Goal: Obtain resource: Download file/media

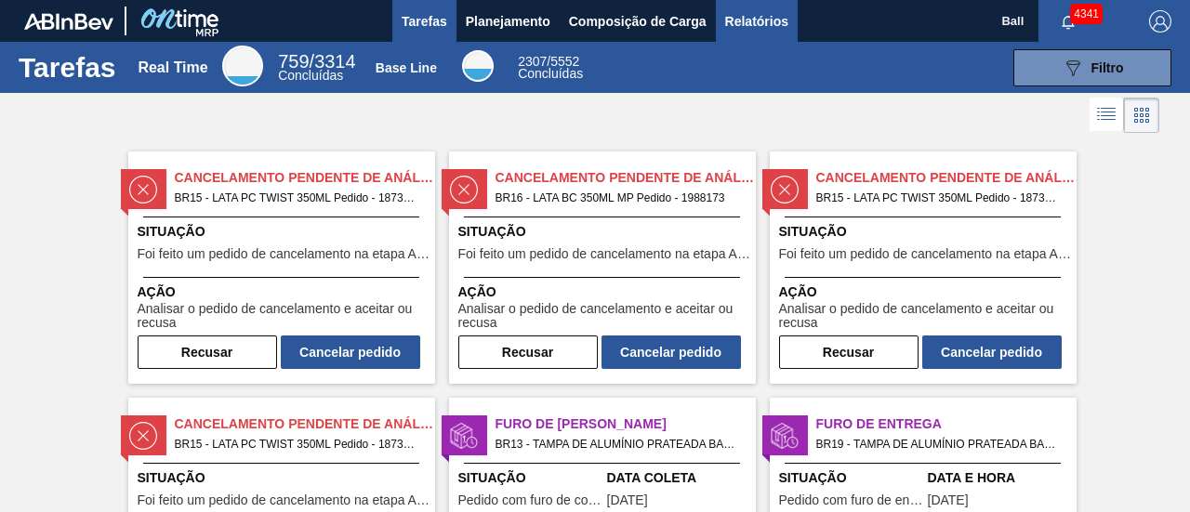
click at [745, 23] on span "Relatórios" at bounding box center [756, 21] width 63 height 22
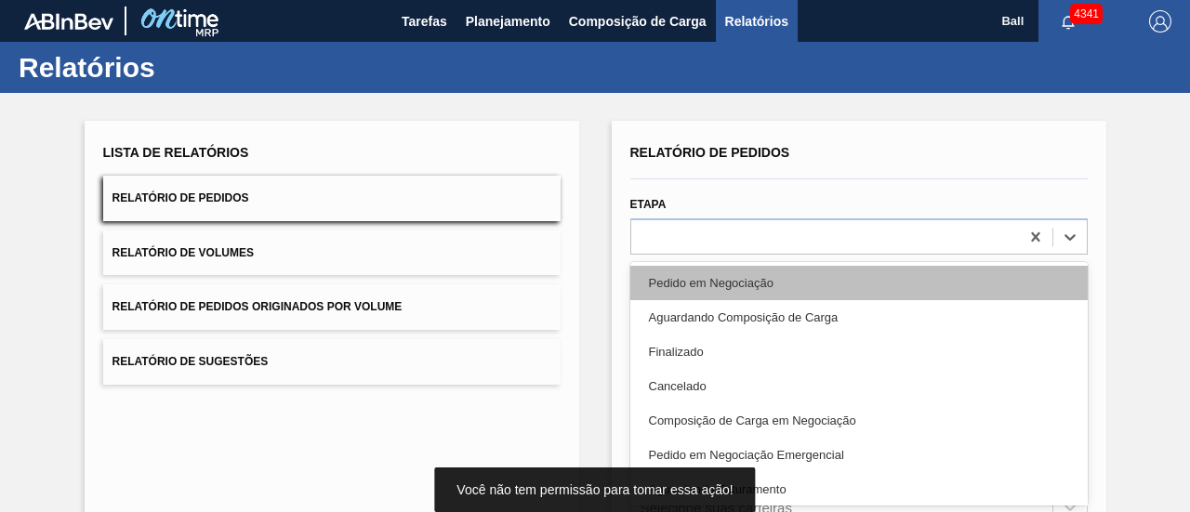
drag, startPoint x: 640, startPoint y: 233, endPoint x: 681, endPoint y: 263, distance: 50.6
click at [640, 233] on div "Relatório de Pedidos Etapa option Pedido em Negociação focused, 1 of 20. 20 res…" at bounding box center [858, 443] width 457 height 609
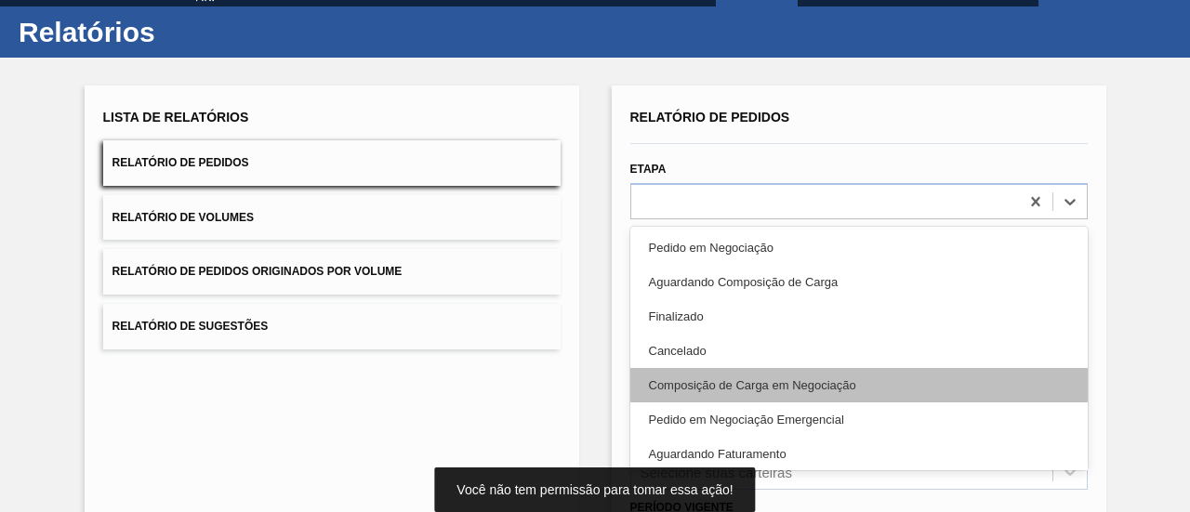
scroll to position [93, 0]
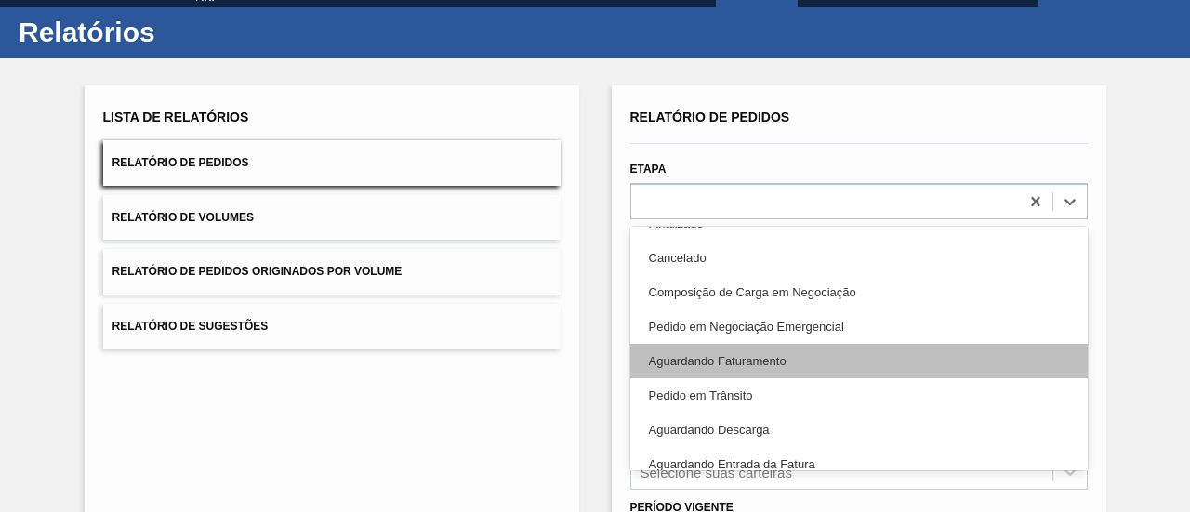
click at [766, 363] on div "Aguardando Faturamento" at bounding box center [858, 361] width 457 height 34
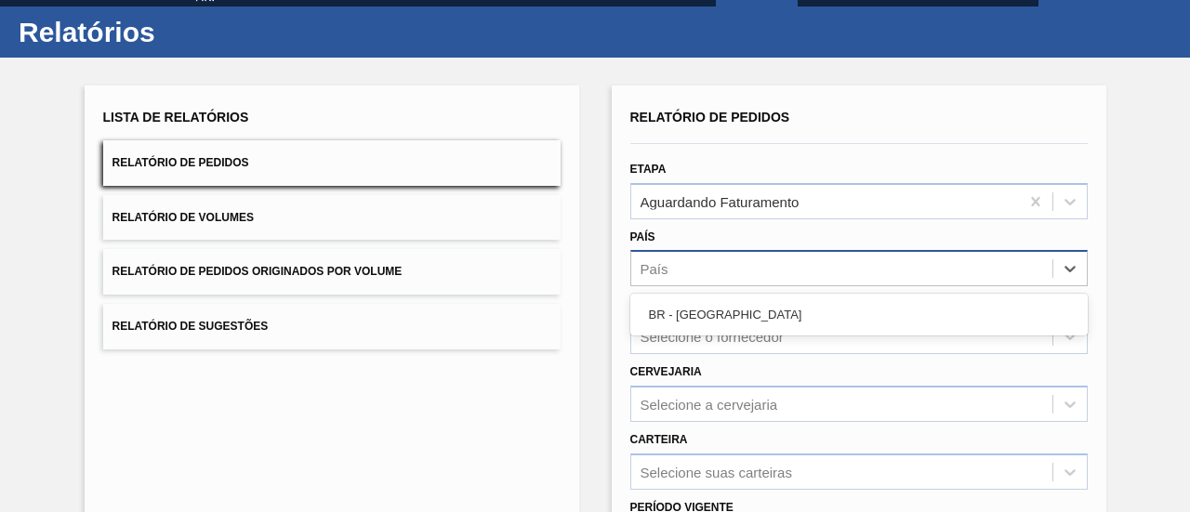
click at [750, 266] on div "País" at bounding box center [841, 269] width 421 height 27
click at [745, 307] on div "BR - [GEOGRAPHIC_DATA]" at bounding box center [858, 314] width 457 height 34
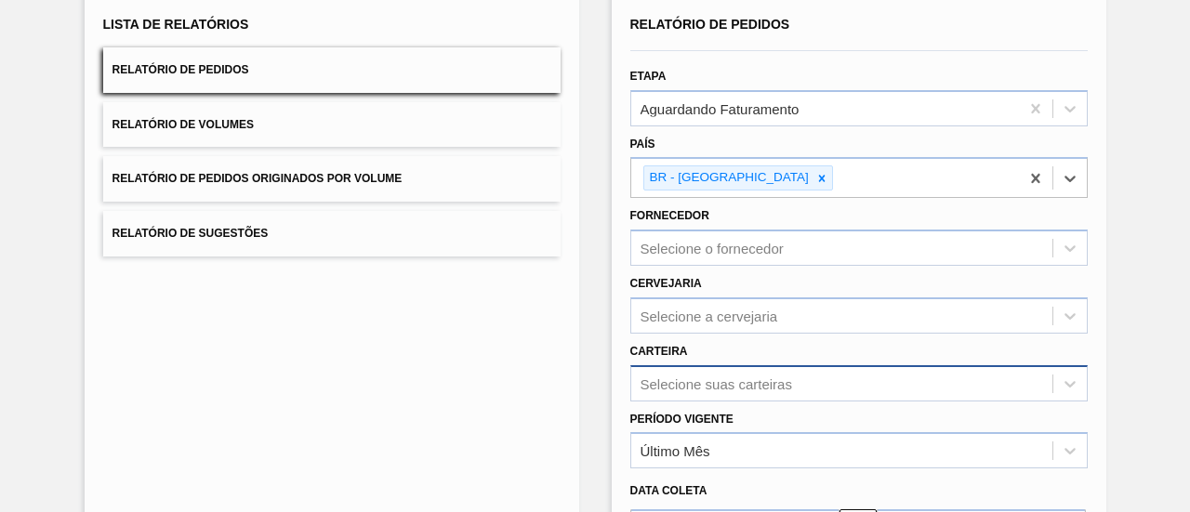
click at [719, 374] on div "Selecione suas carteiras" at bounding box center [858, 383] width 457 height 36
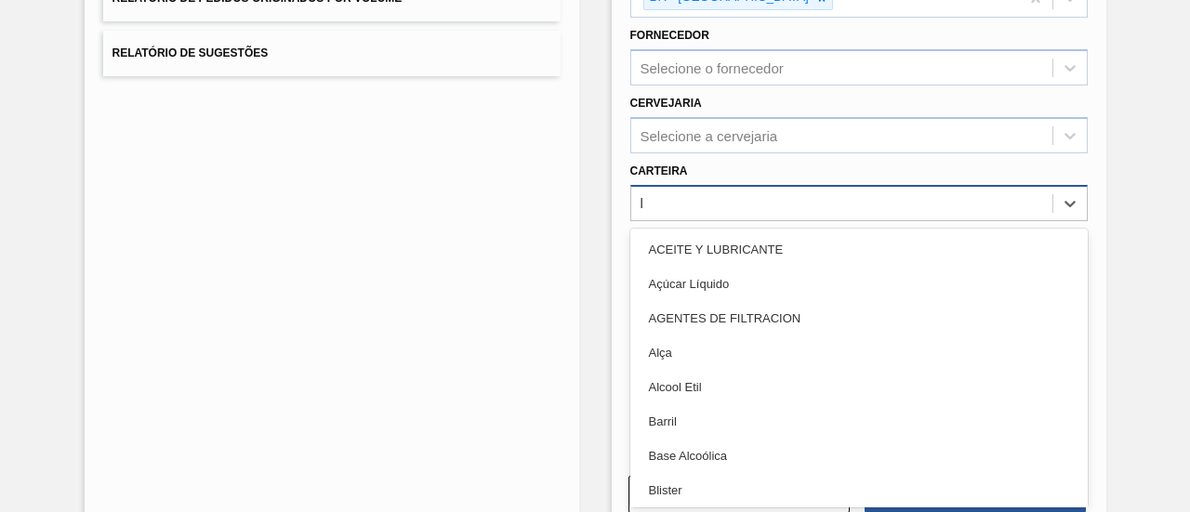
type input "la"
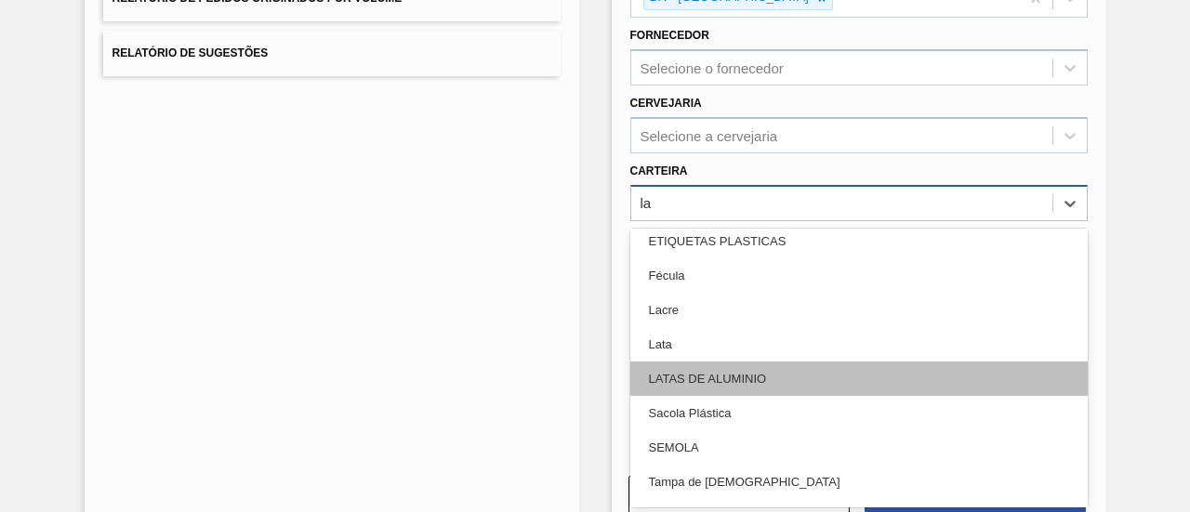
scroll to position [186, 0]
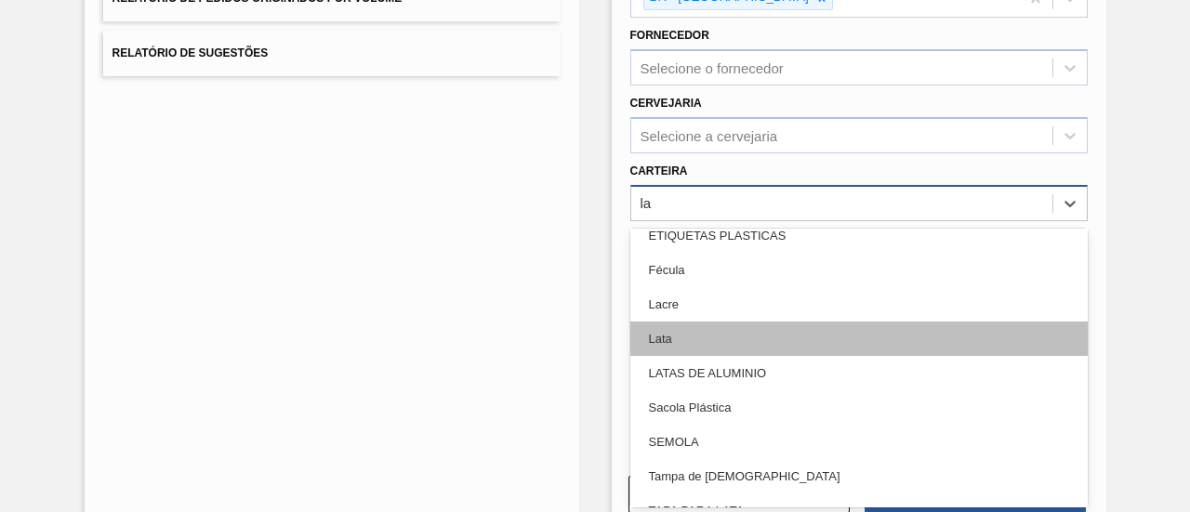
click at [707, 326] on div "Lata" at bounding box center [858, 339] width 457 height 34
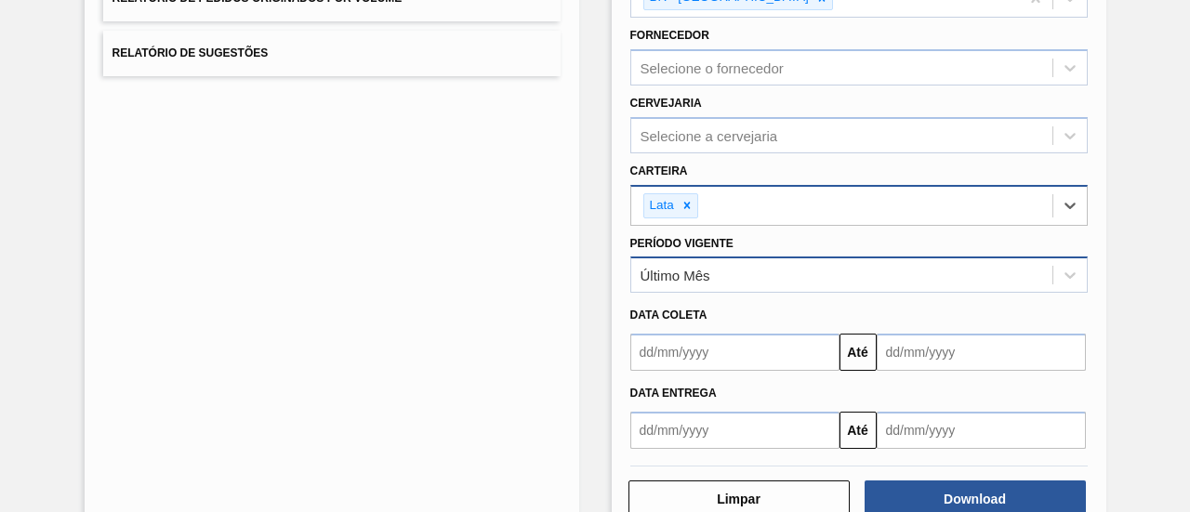
click at [708, 275] on div "Último Mês" at bounding box center [841, 275] width 421 height 27
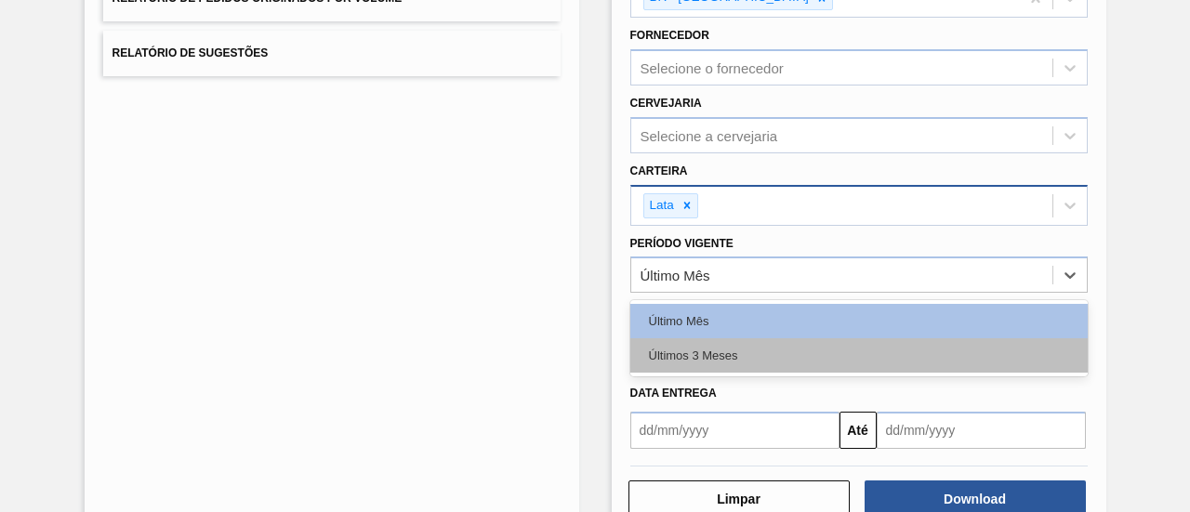
click at [701, 343] on div "Últimos 3 Meses" at bounding box center [858, 355] width 457 height 34
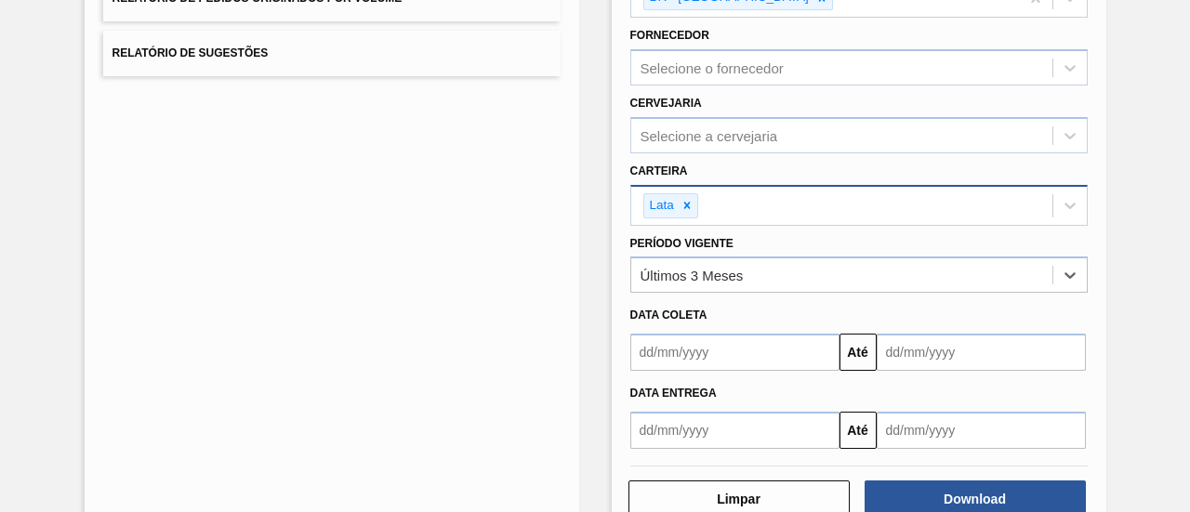
click at [699, 347] on input "text" at bounding box center [734, 352] width 209 height 37
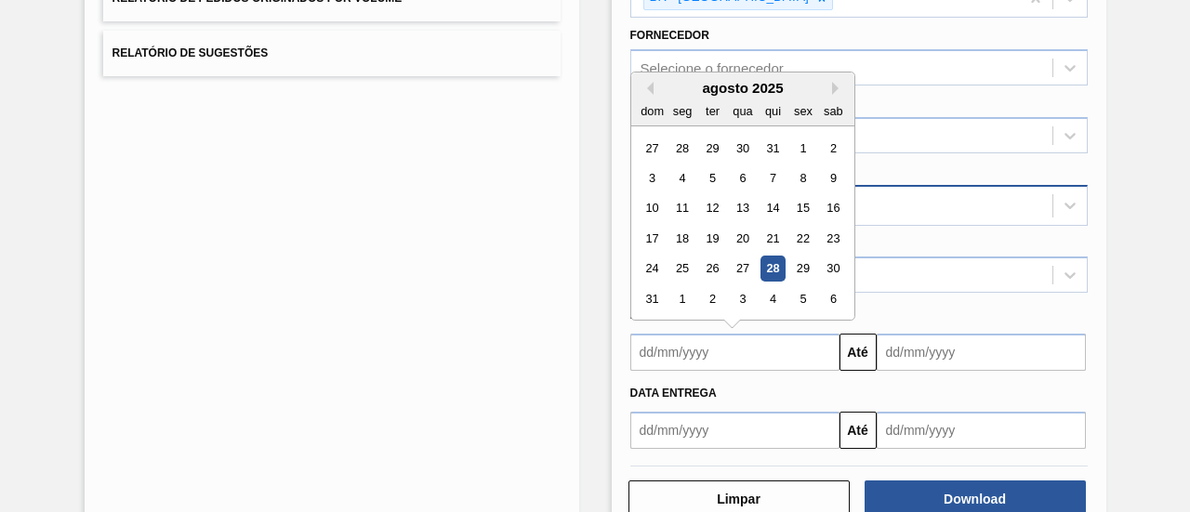
click at [770, 265] on div "28" at bounding box center [772, 269] width 25 height 25
type input "[DATE]"
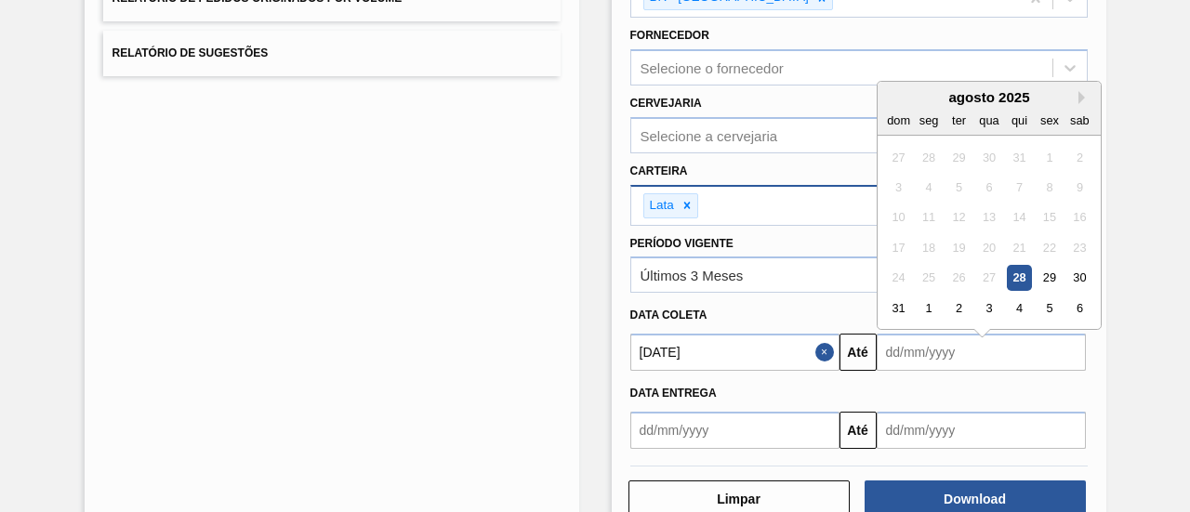
click at [972, 362] on input "text" at bounding box center [981, 352] width 209 height 37
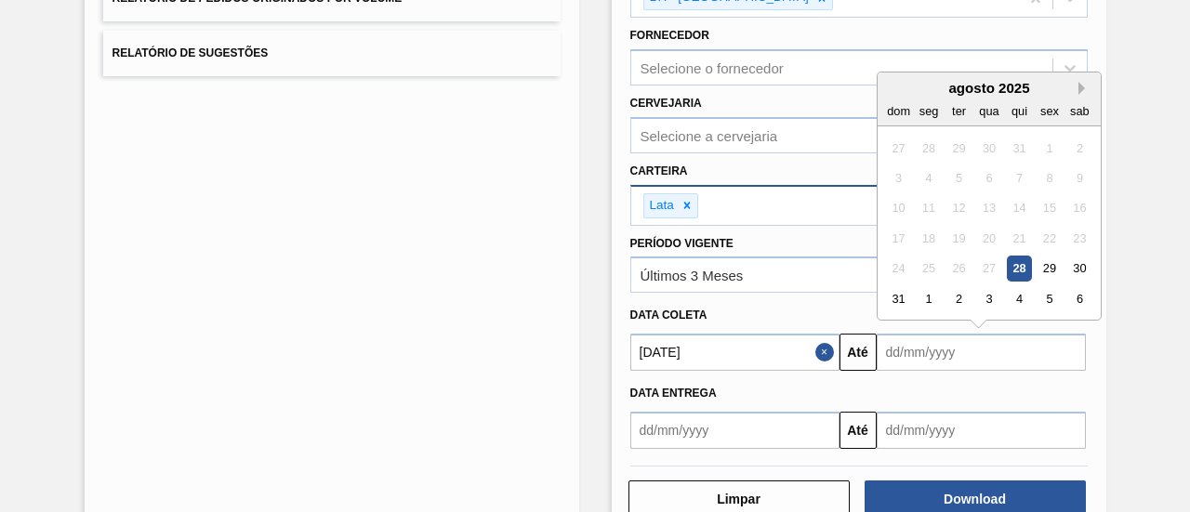
click at [1082, 84] on button "Next Month" at bounding box center [1084, 88] width 13 height 13
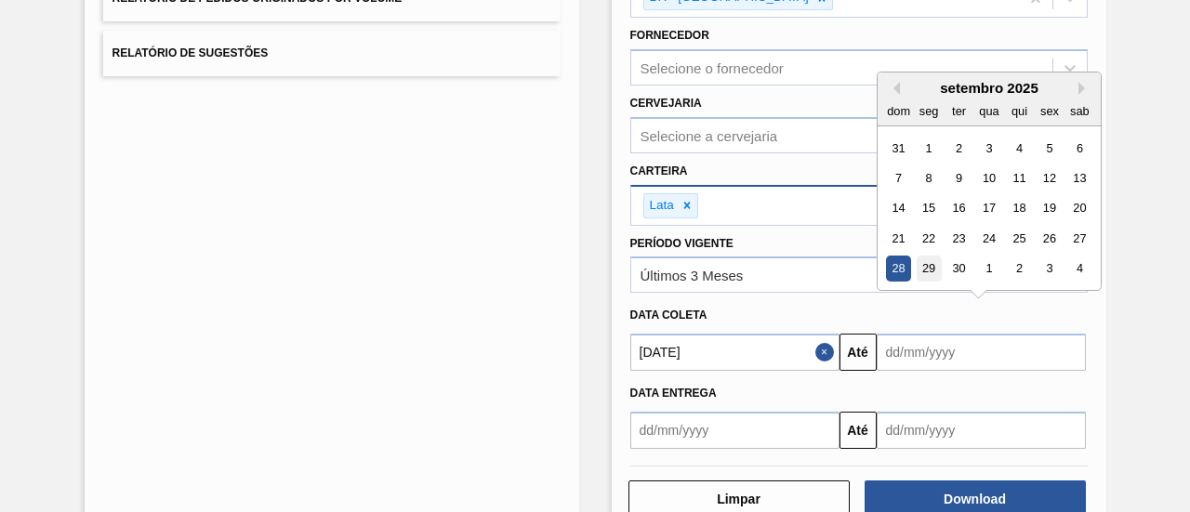
click at [928, 262] on div "29" at bounding box center [928, 269] width 25 height 25
type input "[DATE]"
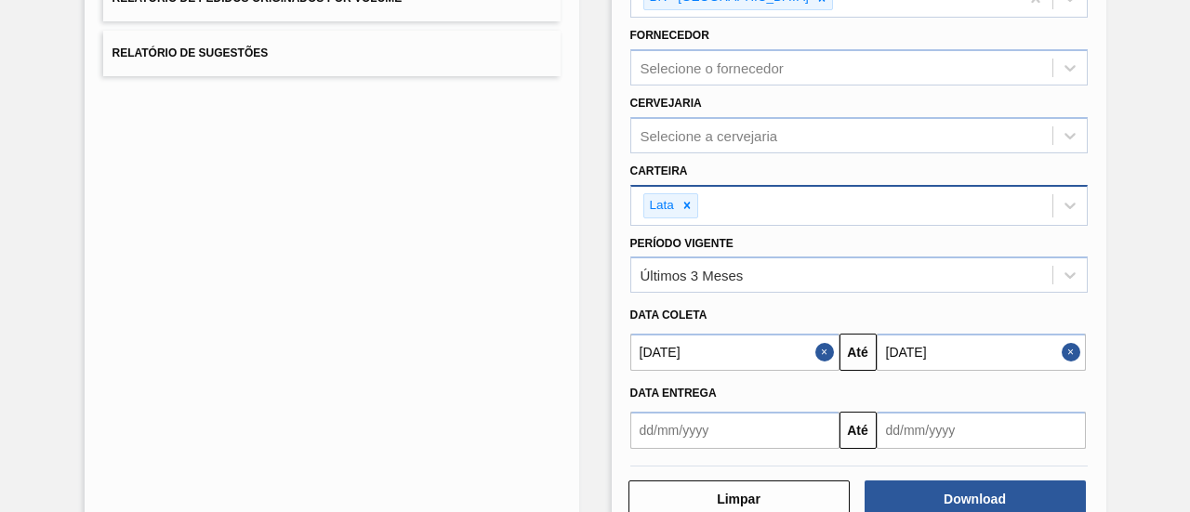
click at [1065, 346] on button "Close" at bounding box center [1074, 352] width 24 height 37
click at [1028, 339] on input "text" at bounding box center [981, 352] width 209 height 37
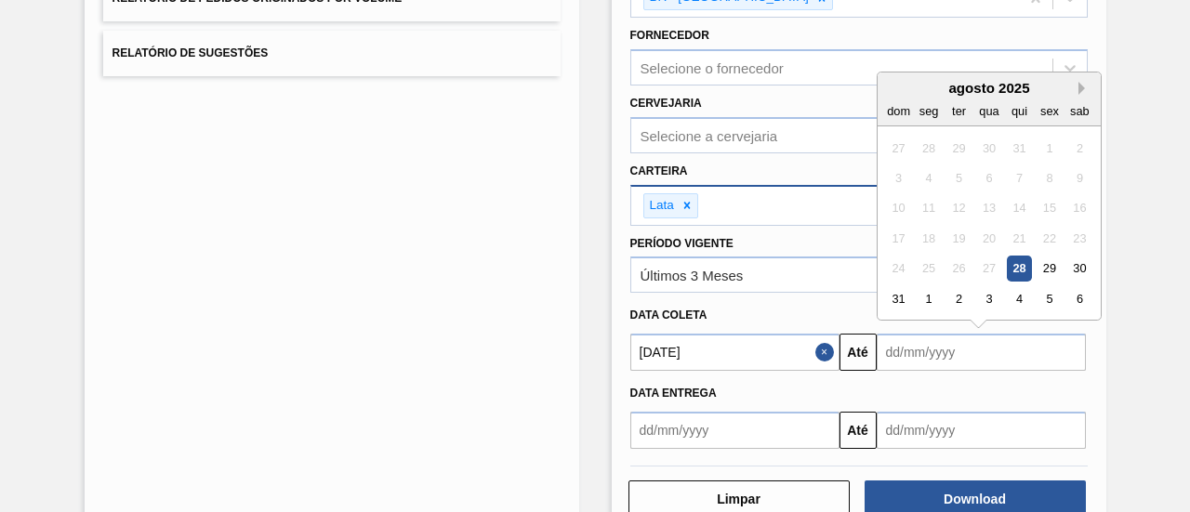
click at [1080, 82] on button "Next Month" at bounding box center [1084, 88] width 13 height 13
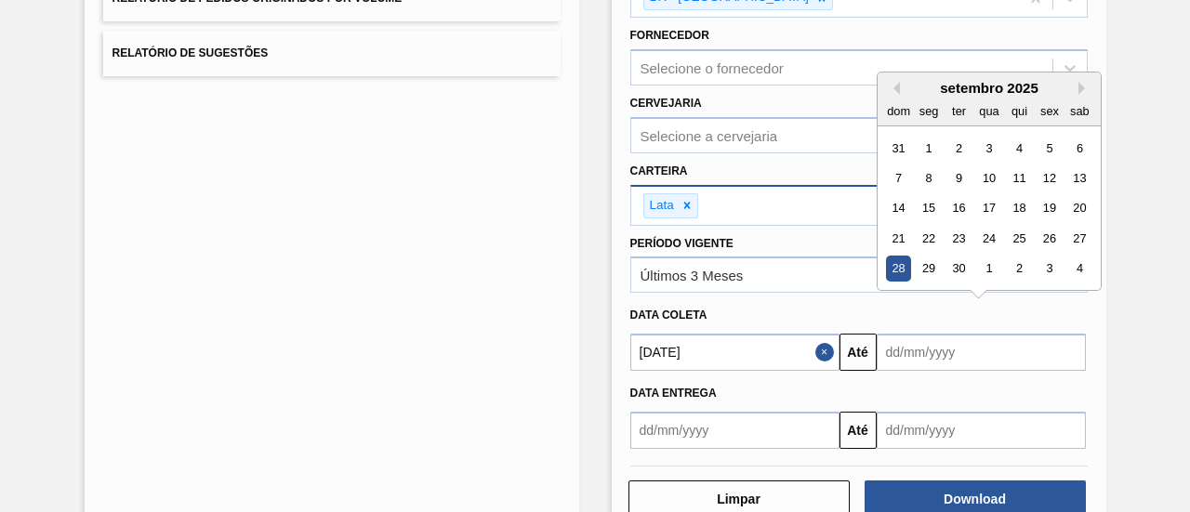
click at [895, 260] on div "28" at bounding box center [898, 269] width 25 height 25
type input "[DATE]"
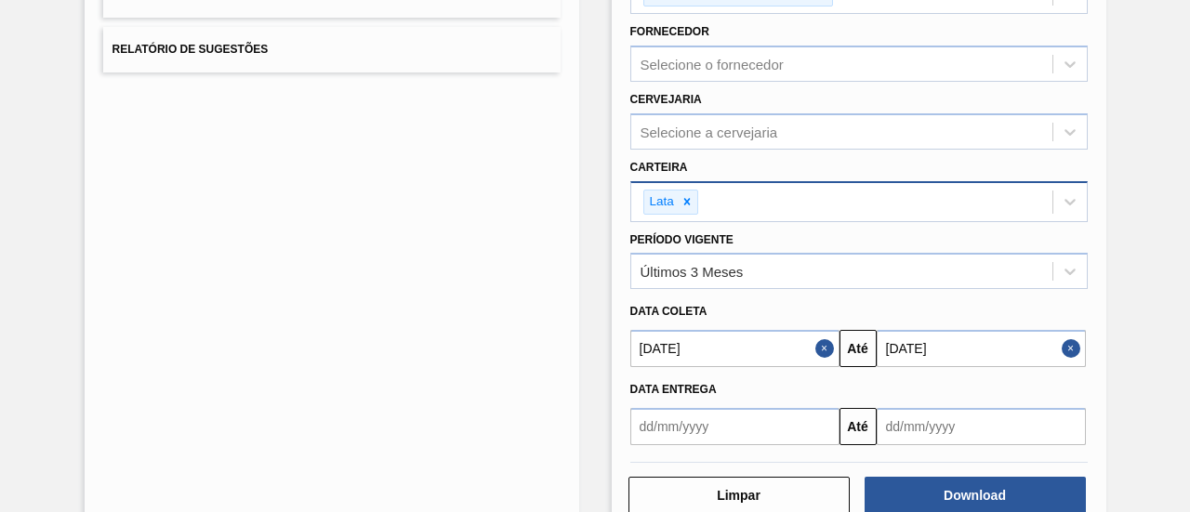
scroll to position [354, 0]
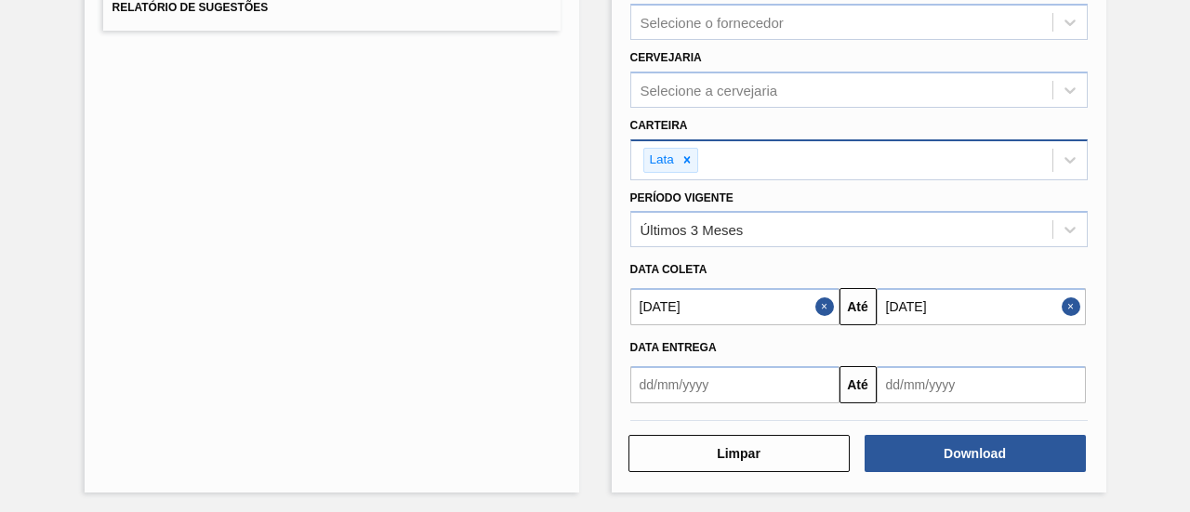
click at [1146, 324] on div "Lista de Relatórios Relatório de Pedidos Relatório de Volumes Relatório de Pedi…" at bounding box center [595, 127] width 1190 height 777
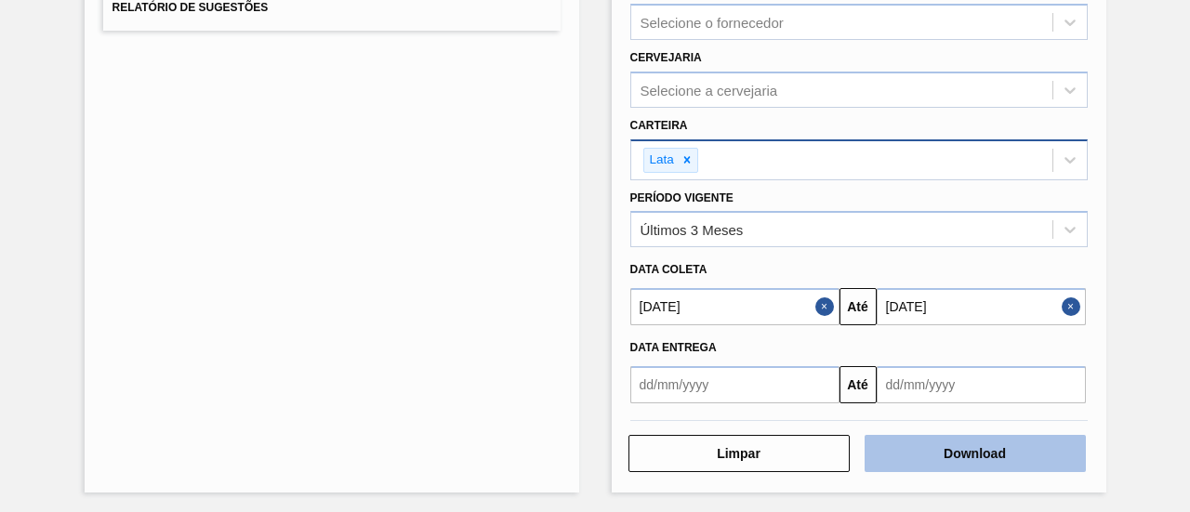
click at [997, 444] on button "Download" at bounding box center [975, 453] width 221 height 37
